Goal: Transaction & Acquisition: Book appointment/travel/reservation

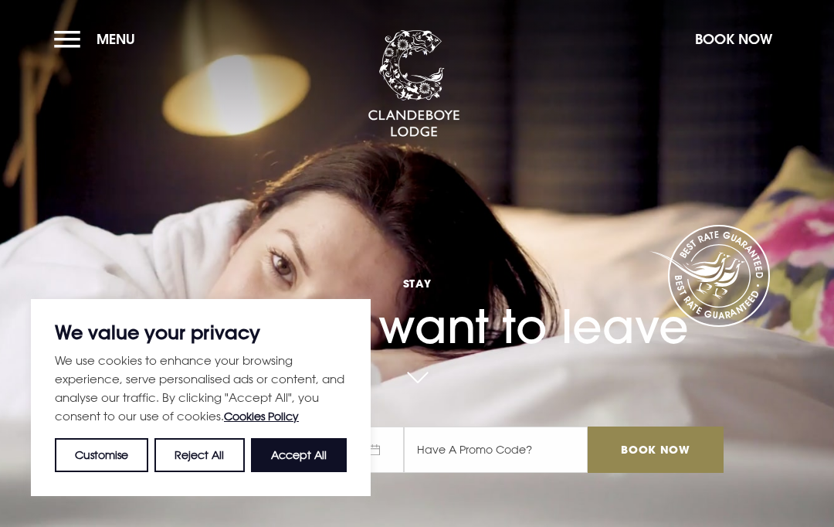
click at [298, 453] on button "Accept All" at bounding box center [299, 455] width 96 height 34
checkbox input "true"
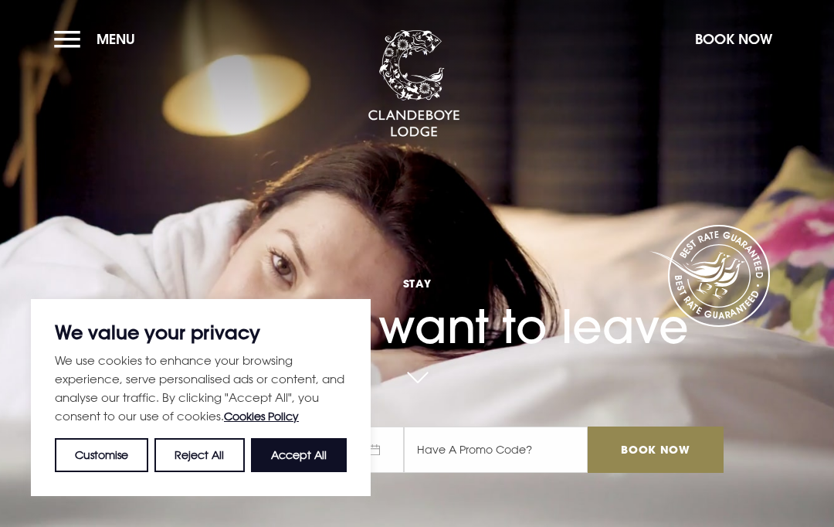
checkbox input "true"
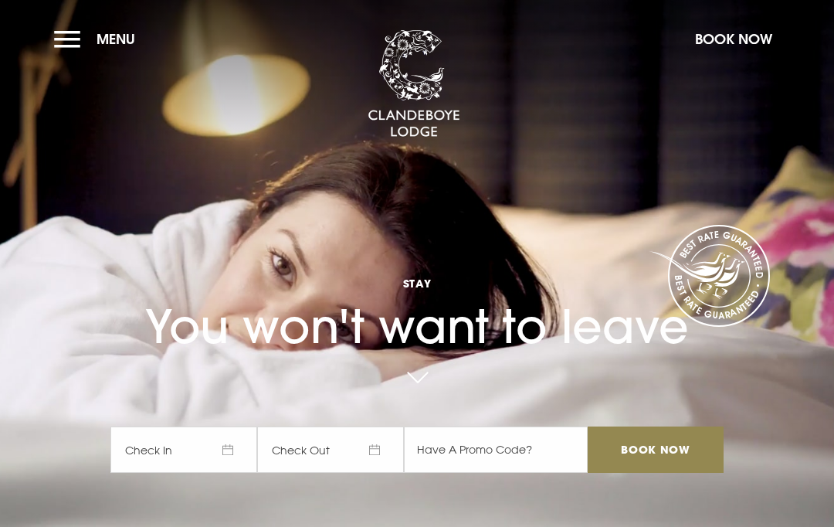
click at [80, 46] on button "Menu" at bounding box center [98, 38] width 89 height 33
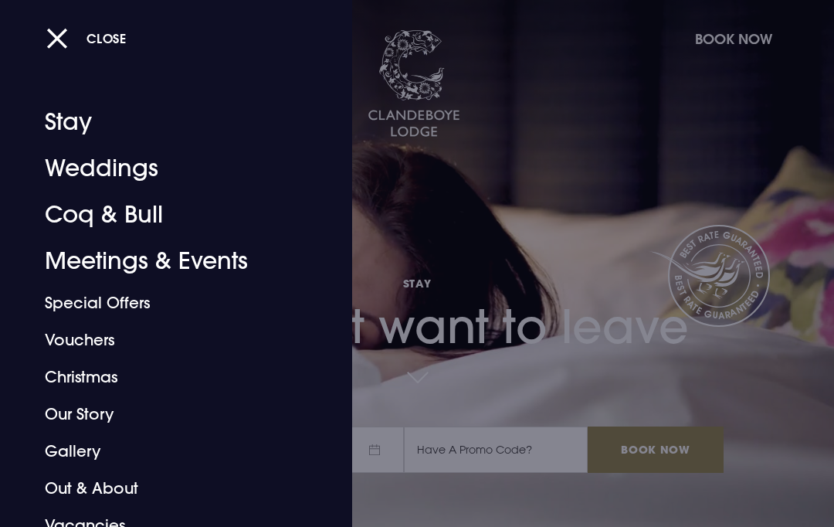
click at [613, 103] on div at bounding box center [417, 263] width 834 height 527
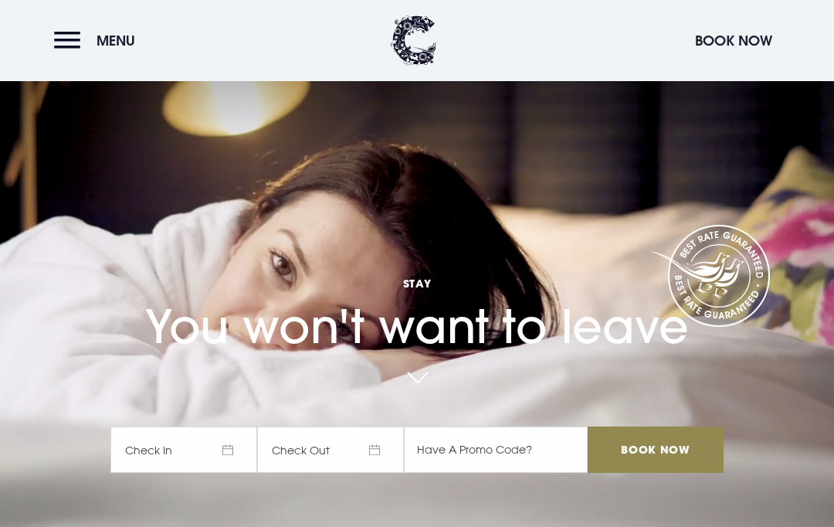
click at [105, 32] on span "Menu" at bounding box center [116, 41] width 39 height 18
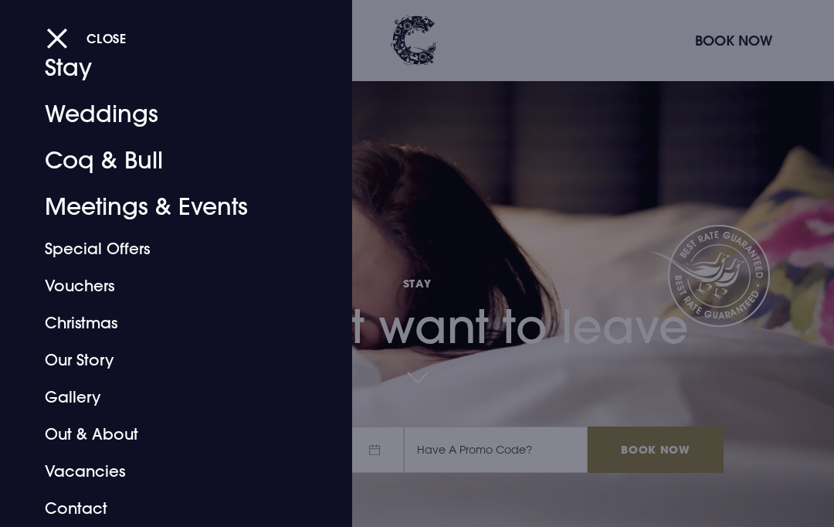
scroll to position [54, 0]
click at [139, 157] on link "Coq & Bull" at bounding box center [166, 160] width 242 height 46
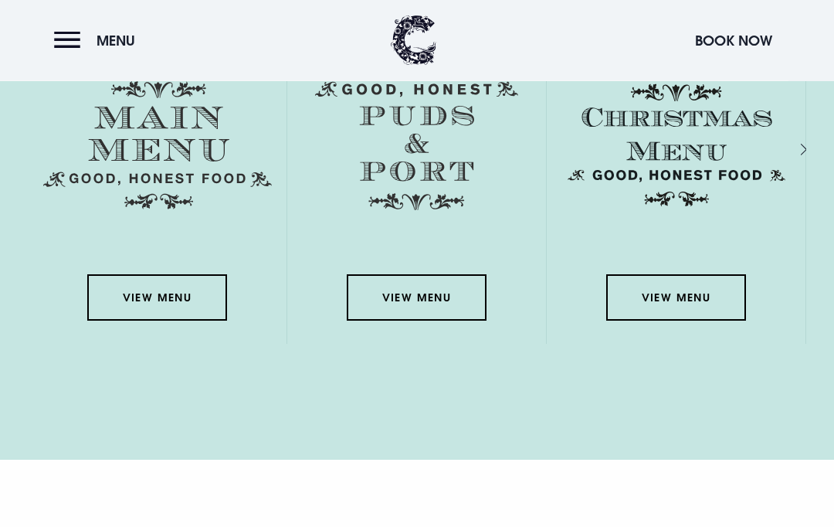
scroll to position [2532, 0]
click at [151, 320] on link "View Menu" at bounding box center [156, 297] width 139 height 46
